Goal: Information Seeking & Learning: Understand process/instructions

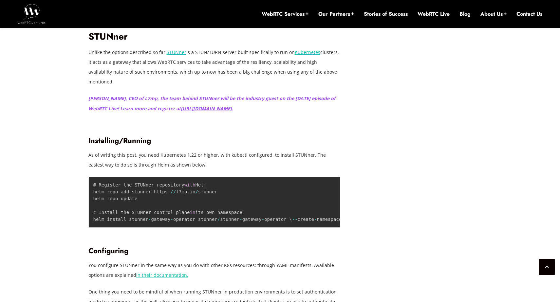
scroll to position [1924, 0]
drag, startPoint x: 91, startPoint y: 129, endPoint x: 143, endPoint y: 129, distance: 52.4
click at [143, 42] on h2 "STUNner" at bounding box center [214, 36] width 252 height 11
click at [133, 42] on h2 "STUNner" at bounding box center [214, 36] width 252 height 11
drag, startPoint x: 133, startPoint y: 130, endPoint x: 88, endPoint y: 128, distance: 44.9
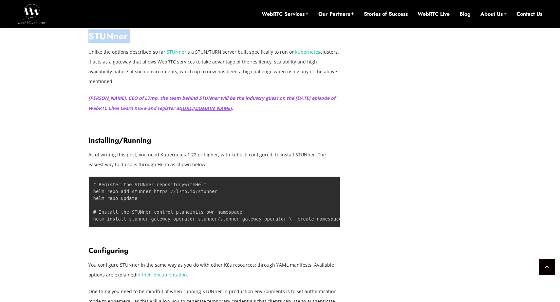
click at [91, 42] on h2 "STUNner" at bounding box center [214, 36] width 252 height 11
drag, startPoint x: 89, startPoint y: 129, endPoint x: 135, endPoint y: 128, distance: 46.5
click at [135, 42] on h2 "STUNner" at bounding box center [214, 36] width 252 height 11
click at [114, 42] on h2 "STUNner" at bounding box center [214, 36] width 252 height 11
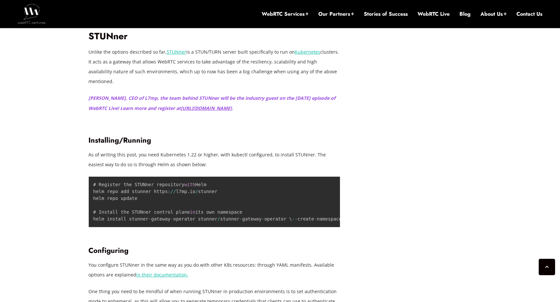
click at [114, 42] on h2 "STUNner" at bounding box center [214, 36] width 252 height 11
click at [106, 42] on h2 "STUNner" at bounding box center [214, 36] width 252 height 11
click at [116, 42] on h2 "STUNner" at bounding box center [214, 36] width 252 height 11
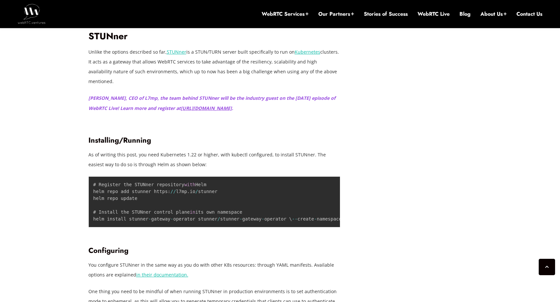
click at [116, 42] on h2 "STUNner" at bounding box center [214, 36] width 252 height 11
click at [107, 42] on h2 "STUNner" at bounding box center [214, 36] width 252 height 11
click at [114, 42] on h2 "STUNner" at bounding box center [214, 36] width 252 height 11
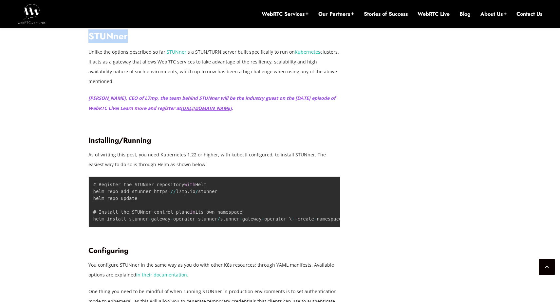
click at [106, 42] on h2 "STUNner" at bounding box center [214, 36] width 252 height 11
click at [115, 42] on h2 "STUNner" at bounding box center [214, 36] width 252 height 11
click at [106, 42] on h2 "STUNner" at bounding box center [214, 36] width 252 height 11
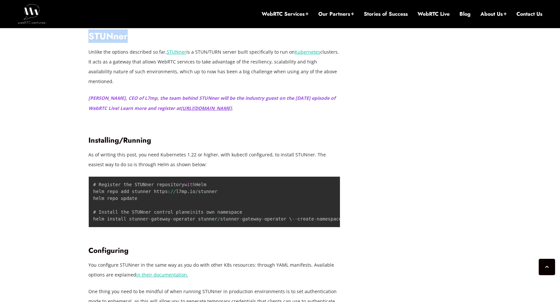
click at [106, 42] on h2 "STUNner" at bounding box center [214, 36] width 252 height 11
click at [111, 42] on h2 "STUNner" at bounding box center [214, 36] width 252 height 11
click at [104, 42] on h2 "STUNner" at bounding box center [214, 36] width 252 height 11
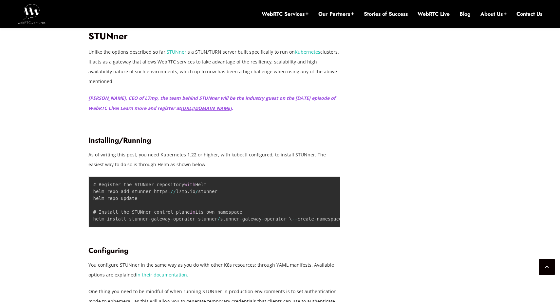
click at [104, 42] on h2 "STUNner" at bounding box center [214, 36] width 252 height 11
click at [111, 42] on h2 "STUNner" at bounding box center [214, 36] width 252 height 11
click at [108, 42] on h2 "STUNner" at bounding box center [214, 36] width 252 height 11
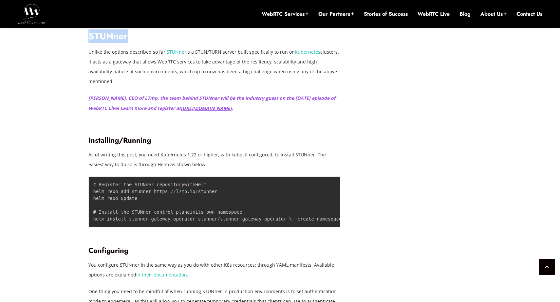
click at [114, 42] on h2 "STUNner" at bounding box center [214, 36] width 252 height 11
click at [108, 42] on h2 "STUNner" at bounding box center [214, 36] width 252 height 11
click at [114, 42] on h2 "STUNner" at bounding box center [214, 36] width 252 height 11
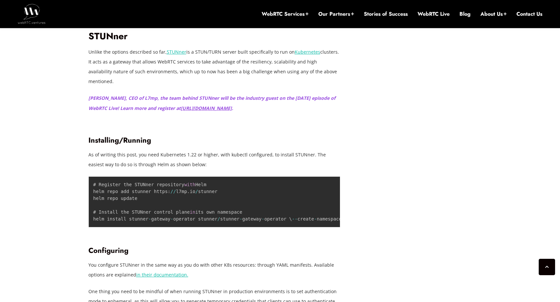
click at [114, 42] on h2 "STUNner" at bounding box center [214, 36] width 252 height 11
click at [105, 42] on h2 "STUNner" at bounding box center [214, 36] width 252 height 11
click at [111, 42] on h2 "STUNner" at bounding box center [214, 36] width 252 height 11
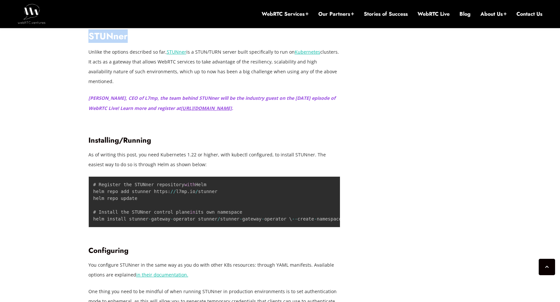
click at [116, 42] on h2 "STUNner" at bounding box center [214, 36] width 252 height 11
click at [135, 42] on h2 "STUNner" at bounding box center [214, 36] width 252 height 11
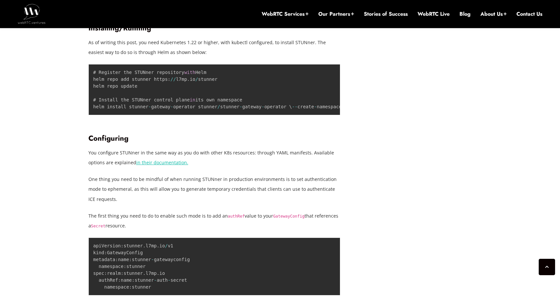
scroll to position [2043, 0]
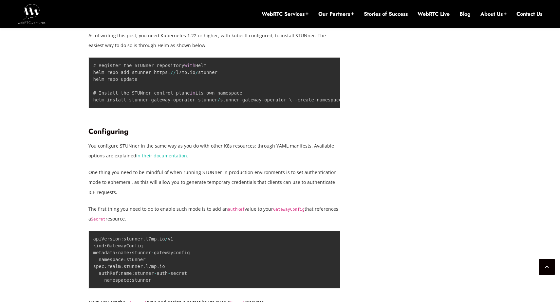
drag, startPoint x: 89, startPoint y: 103, endPoint x: 191, endPoint y: 131, distance: 106.0
click at [191, 50] on p "As of writing this post, you need Kubernetes 1.22 or higher, with kubectl confi…" at bounding box center [214, 41] width 252 height 20
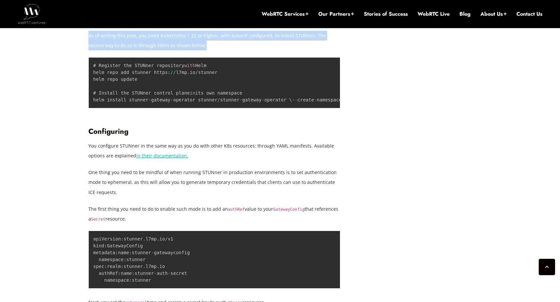
drag, startPoint x: 191, startPoint y: 131, endPoint x: 87, endPoint y: 103, distance: 108.0
drag, startPoint x: 87, startPoint y: 103, endPoint x: 194, endPoint y: 132, distance: 110.6
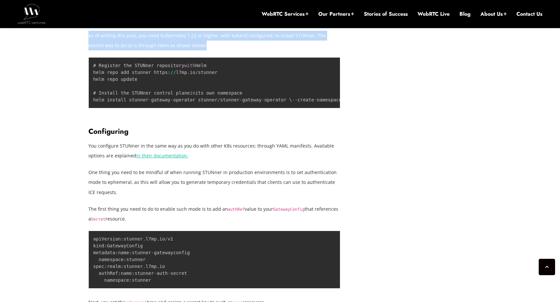
click at [188, 50] on p "As of writing this post, you need Kubernetes 1.22 or higher, with kubectl confi…" at bounding box center [214, 41] width 252 height 20
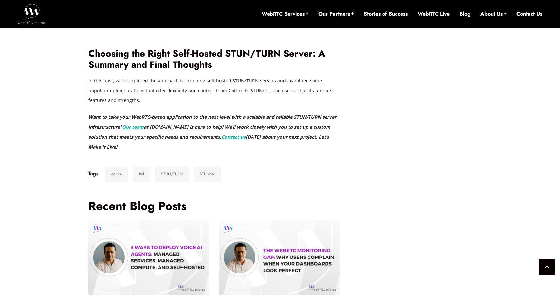
scroll to position [2431, 0]
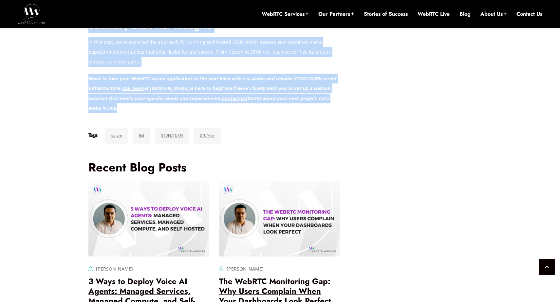
drag, startPoint x: 89, startPoint y: 145, endPoint x: 294, endPoint y: 244, distance: 227.8
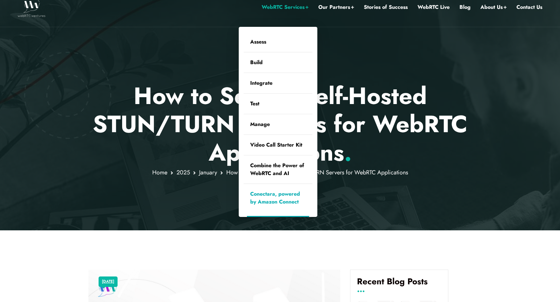
scroll to position [0, 0]
